Goal: Complete application form: Complete application form

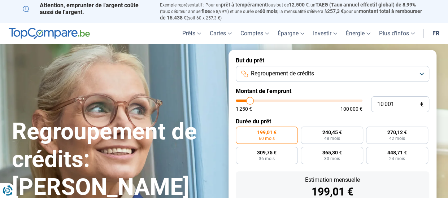
type input "73 250"
type input "73250"
click at [326, 100] on input "range" at bounding box center [299, 101] width 127 height 2
radio input "false"
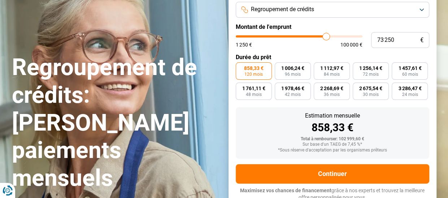
scroll to position [68, 0]
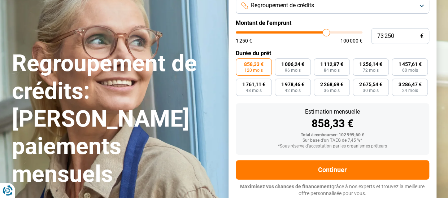
type input "76 750"
type input "76750"
type input "79 000"
type input "79000"
type input "83 500"
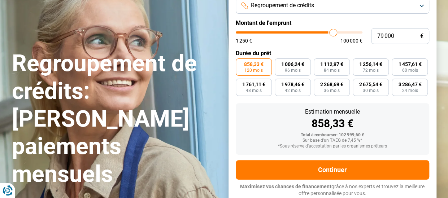
type input "83500"
type input "86 250"
type input "86250"
type input "88 000"
type input "88000"
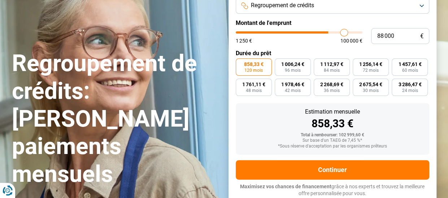
type input "89 750"
type input "89750"
type input "90 500"
type input "90500"
type input "90 750"
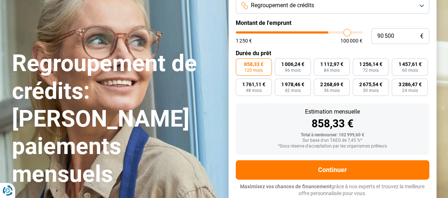
type input "90750"
type input "91 000"
type input "91000"
type input "91 500"
type input "91500"
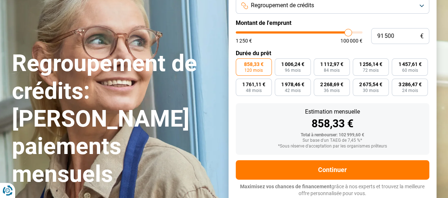
type input "93 250"
type input "93250"
type input "94 500"
type input "94500"
type input "95 750"
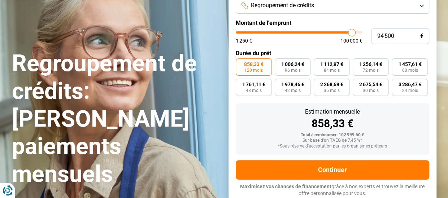
type input "95750"
type input "97 250"
type input "97250"
type input "98 250"
type input "98250"
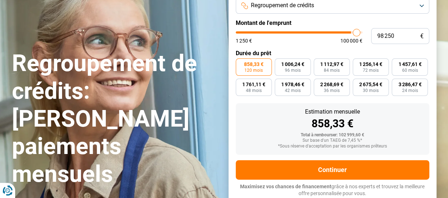
type input "99 250"
type input "99250"
type input "100 000"
drag, startPoint x: 327, startPoint y: 34, endPoint x: 363, endPoint y: 35, distance: 36.1
type input "100000"
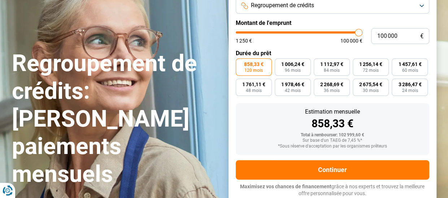
click at [362, 34] on input "range" at bounding box center [299, 32] width 127 height 2
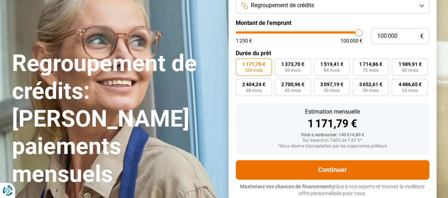
click at [341, 170] on button "Continuer" at bounding box center [333, 169] width 194 height 19
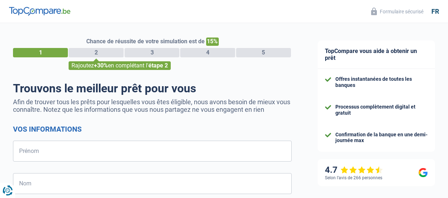
select select "32"
click at [82, 150] on input "Prénom" at bounding box center [152, 151] width 279 height 21
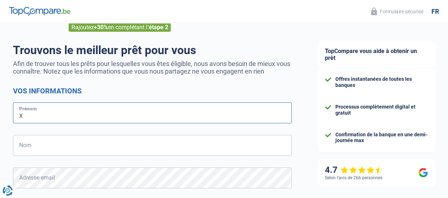
scroll to position [72, 0]
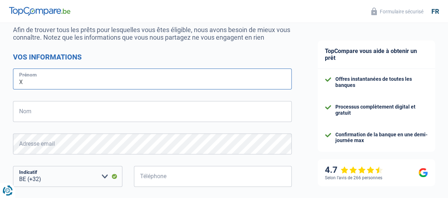
type input "X"
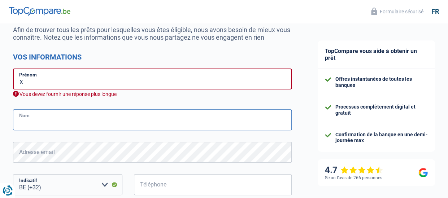
click at [92, 111] on input "Nom" at bounding box center [152, 119] width 279 height 21
type input "[PERSON_NAME] Sisa Ebambe"
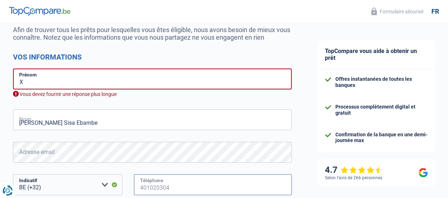
type input "470915707"
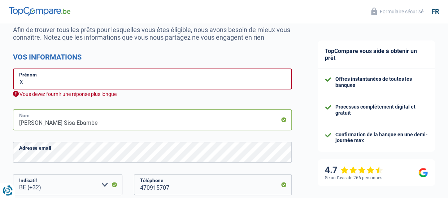
type input "Ambre"
click at [24, 82] on input "X" at bounding box center [152, 79] width 279 height 21
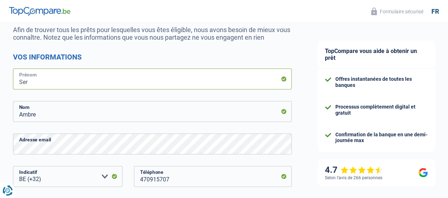
type input "[PERSON_NAME]"
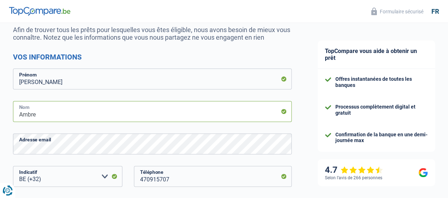
click at [39, 112] on input "Ambre" at bounding box center [152, 111] width 279 height 21
type input "A"
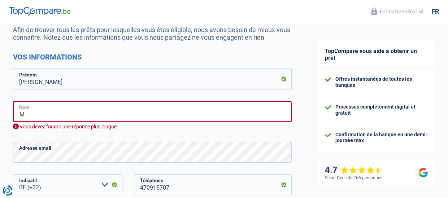
type input "[PERSON_NAME] SISA EBAMBE"
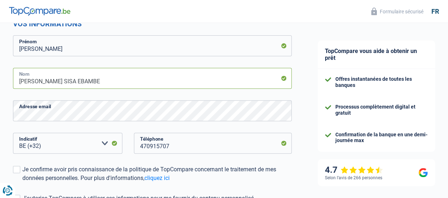
scroll to position [144, 0]
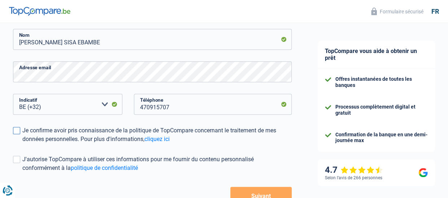
click at [18, 132] on span at bounding box center [16, 130] width 7 height 7
click at [22, 144] on input "Je confirme avoir pris connaissance de la politique de TopCompare concernant le…" at bounding box center [22, 144] width 0 height 0
click at [17, 160] on span at bounding box center [16, 159] width 7 height 7
click at [22, 173] on input "J'autorise TopCompare à utiliser ces informations pour me fournir du contenu pe…" at bounding box center [22, 173] width 0 height 0
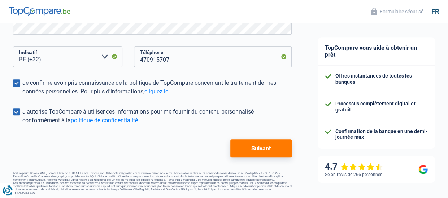
scroll to position [192, 0]
click at [262, 145] on button "Suivant" at bounding box center [260, 148] width 61 height 18
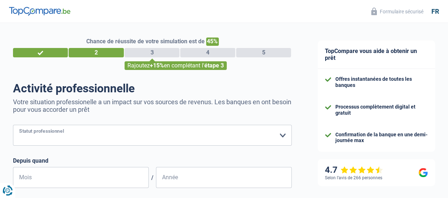
click at [132, 139] on select "Ouvrier Employé privé Employé public Invalide Indépendant Pensionné Chômeur Mut…" at bounding box center [152, 135] width 279 height 21
select select "publicEmployee"
click at [13, 126] on select "Ouvrier Employé privé Employé public Invalide Indépendant Pensionné Chômeur Mut…" at bounding box center [152, 135] width 279 height 21
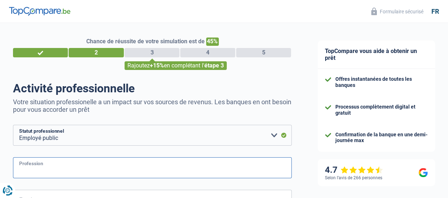
click at [25, 169] on input "Profession" at bounding box center [152, 167] width 279 height 21
type input "Ingénieur"
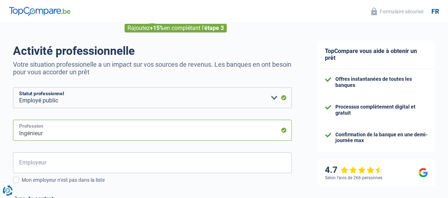
scroll to position [72, 0]
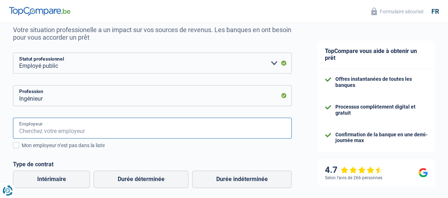
click at [152, 133] on input "Employeur" at bounding box center [152, 128] width 279 height 21
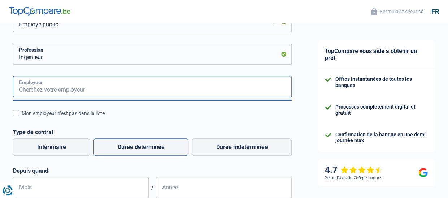
scroll to position [108, 0]
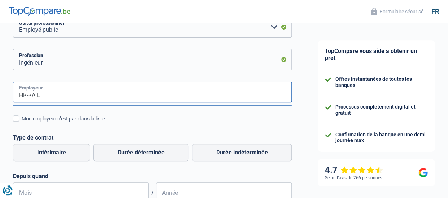
type input "HR-RAIL"
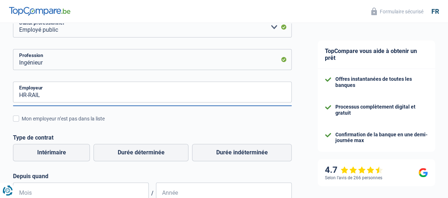
click at [137, 131] on div "HR-RAIL Employeur Mon employeur n’est pas dans la liste Régime de travail Temps…" at bounding box center [152, 143] width 279 height 122
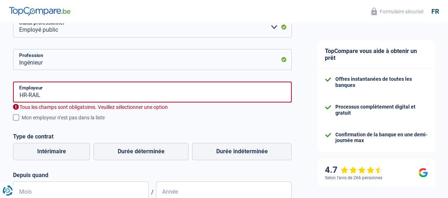
click at [70, 118] on div "Mon employeur n’est pas dans la liste" at bounding box center [157, 118] width 270 height 8
click at [22, 122] on input "Mon employeur n’est pas dans la liste" at bounding box center [22, 122] width 0 height 0
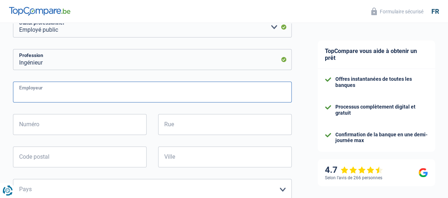
click at [38, 100] on input "Employeur" at bounding box center [152, 92] width 279 height 21
type input "HR-RAIL"
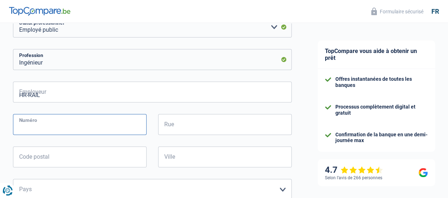
type input "85"
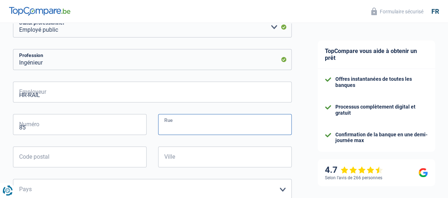
type input "[GEOGRAPHIC_DATA]"
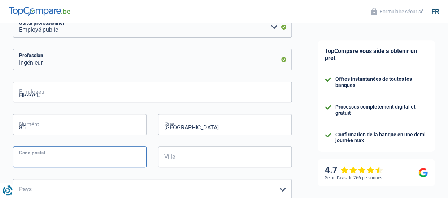
type input "1060"
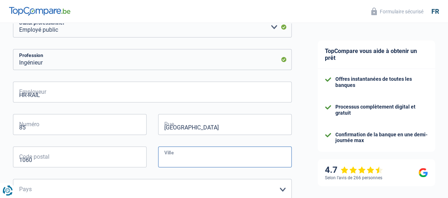
type input "[GEOGRAPHIC_DATA] ([GEOGRAPHIC_DATA])"
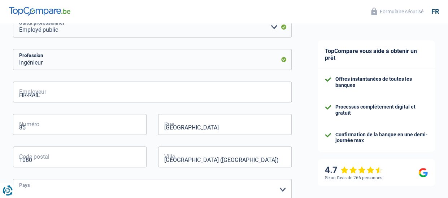
select select "BE"
type input "07"
type input "2008"
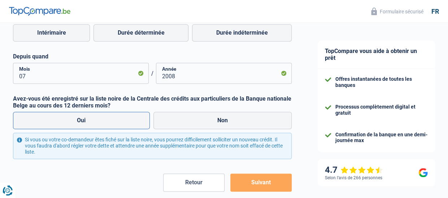
scroll to position [349, 0]
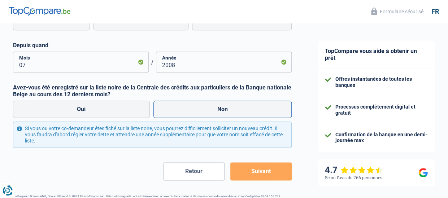
click at [237, 114] on label "Non" at bounding box center [222, 109] width 139 height 17
click at [237, 114] on input "Non" at bounding box center [222, 109] width 139 height 17
radio input "true"
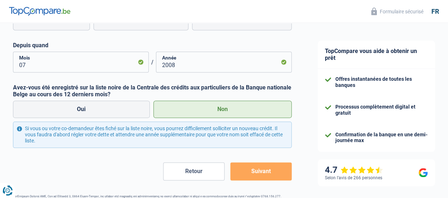
click at [257, 173] on button "Suivant" at bounding box center [260, 171] width 61 height 18
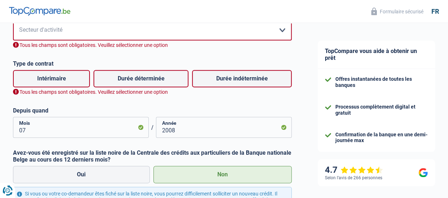
scroll to position [296, 0]
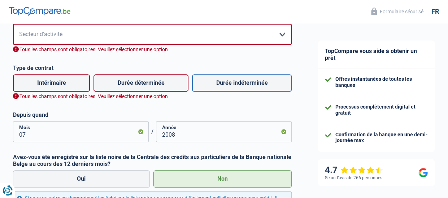
click at [240, 85] on label "Durée indéterminée" at bounding box center [242, 82] width 100 height 17
click at [240, 85] on input "Durée indéterminée" at bounding box center [242, 82] width 100 height 17
radio input "true"
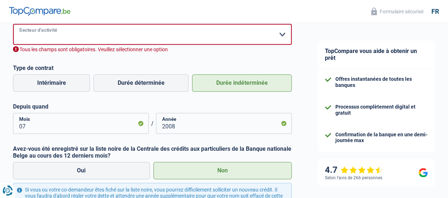
click at [125, 31] on select "Agriculture/Pêche Industrie Horeca Courier/Fitness/Taxi Construction Banques/As…" at bounding box center [152, 34] width 279 height 21
select select "industry"
click at [13, 25] on select "Agriculture/Pêche Industrie Horeca Courier/Fitness/Taxi Construction Banques/As…" at bounding box center [152, 34] width 279 height 21
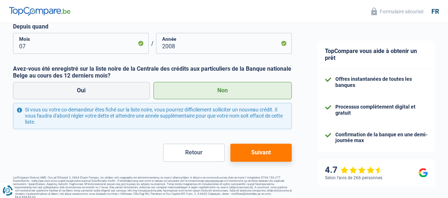
scroll to position [368, 0]
click at [260, 156] on button "Suivant" at bounding box center [260, 152] width 61 height 18
